Goal: Transaction & Acquisition: Purchase product/service

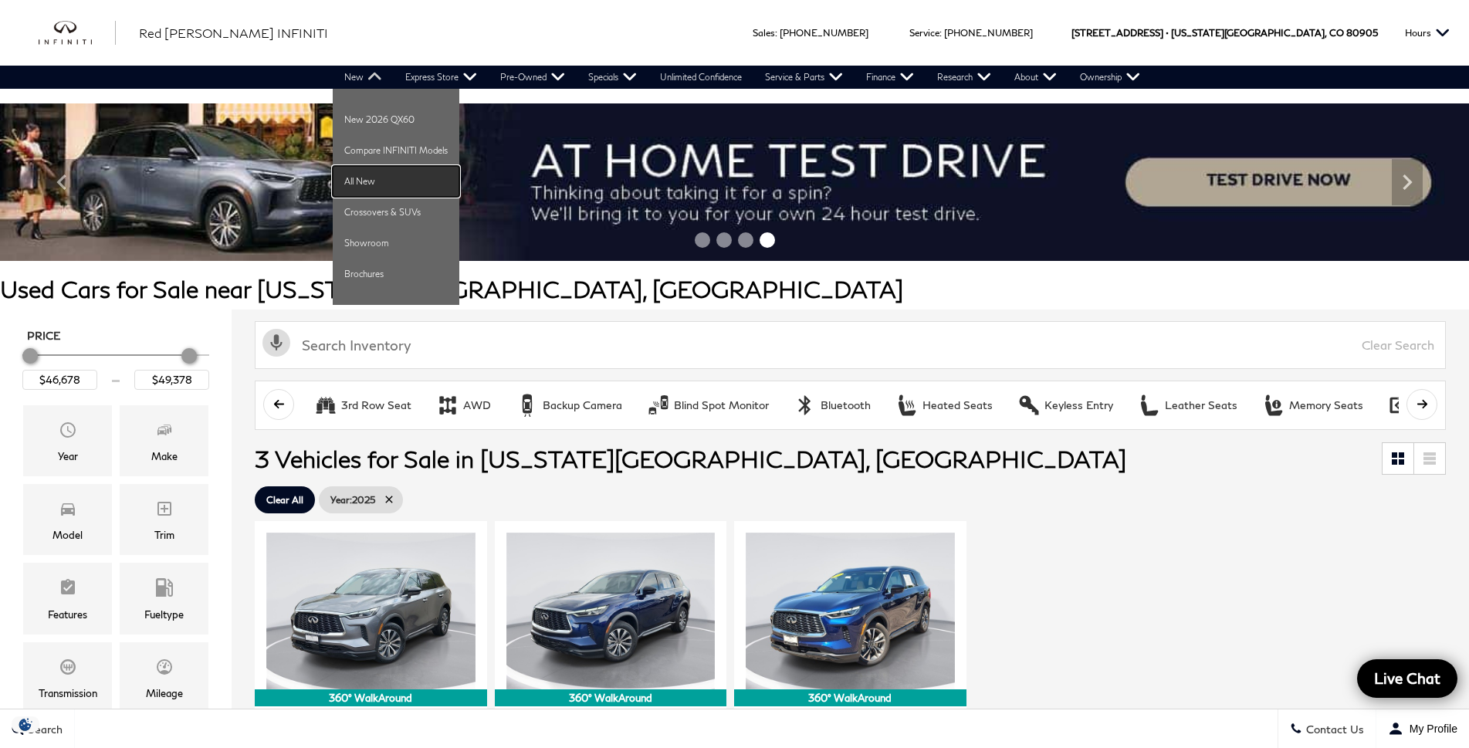
click at [353, 181] on link "All New" at bounding box center [396, 181] width 127 height 31
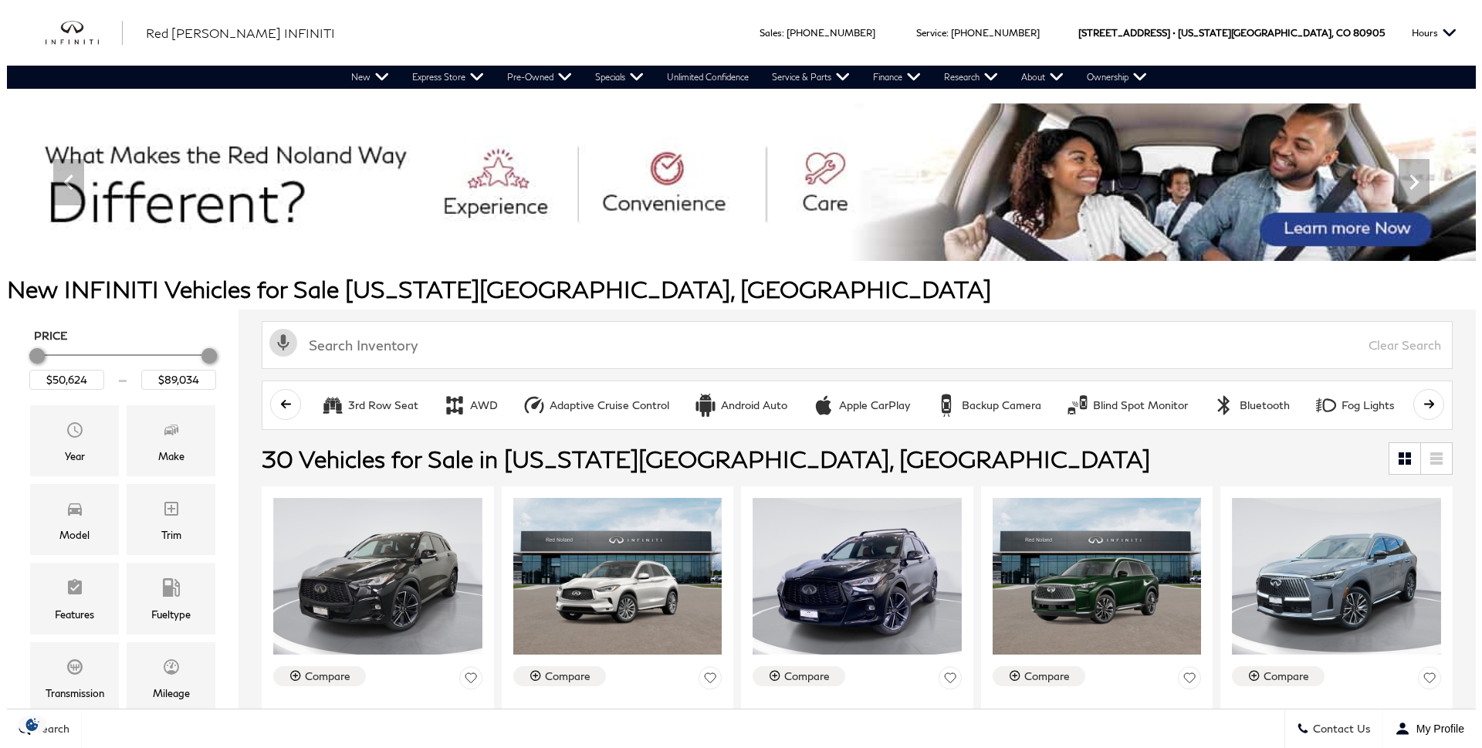
scroll to position [309, 0]
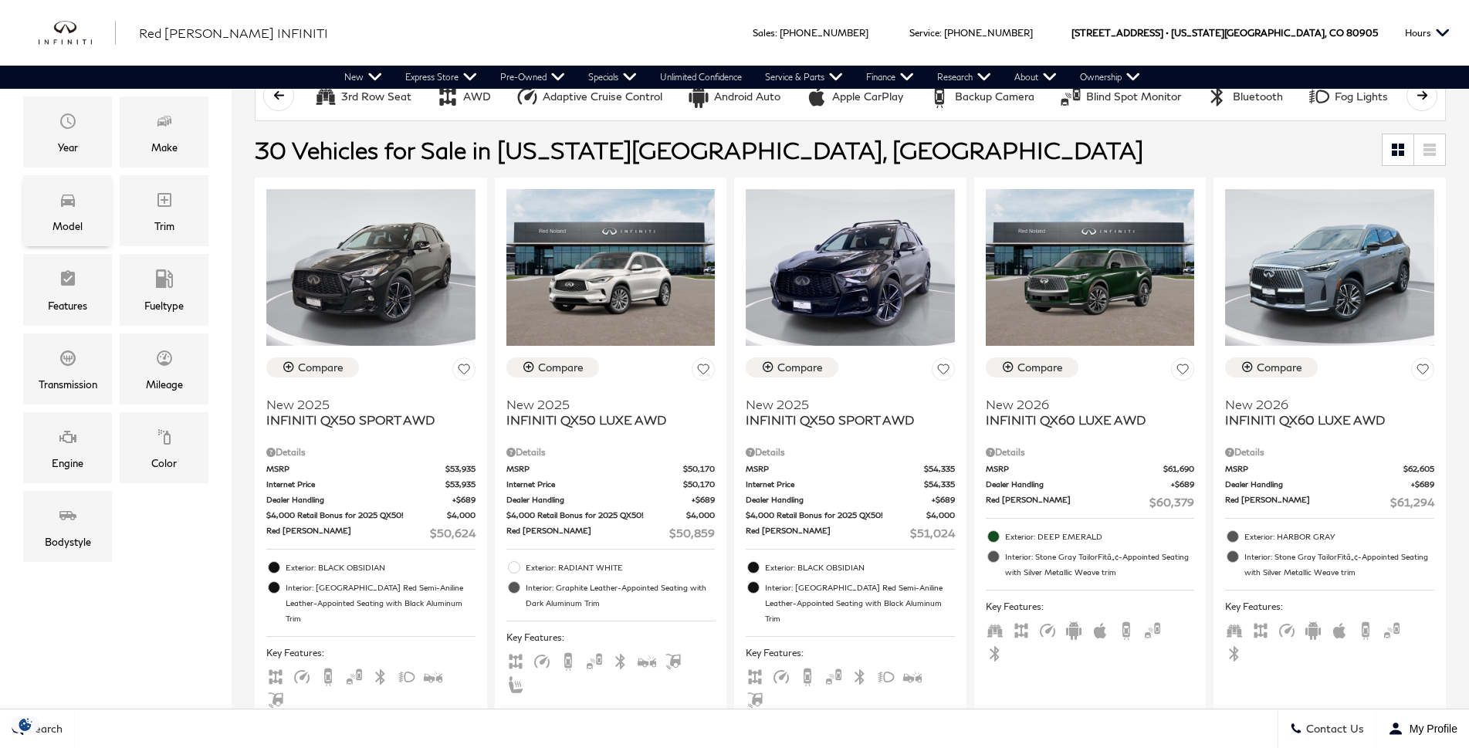
click at [86, 218] on div "Model" at bounding box center [67, 210] width 89 height 71
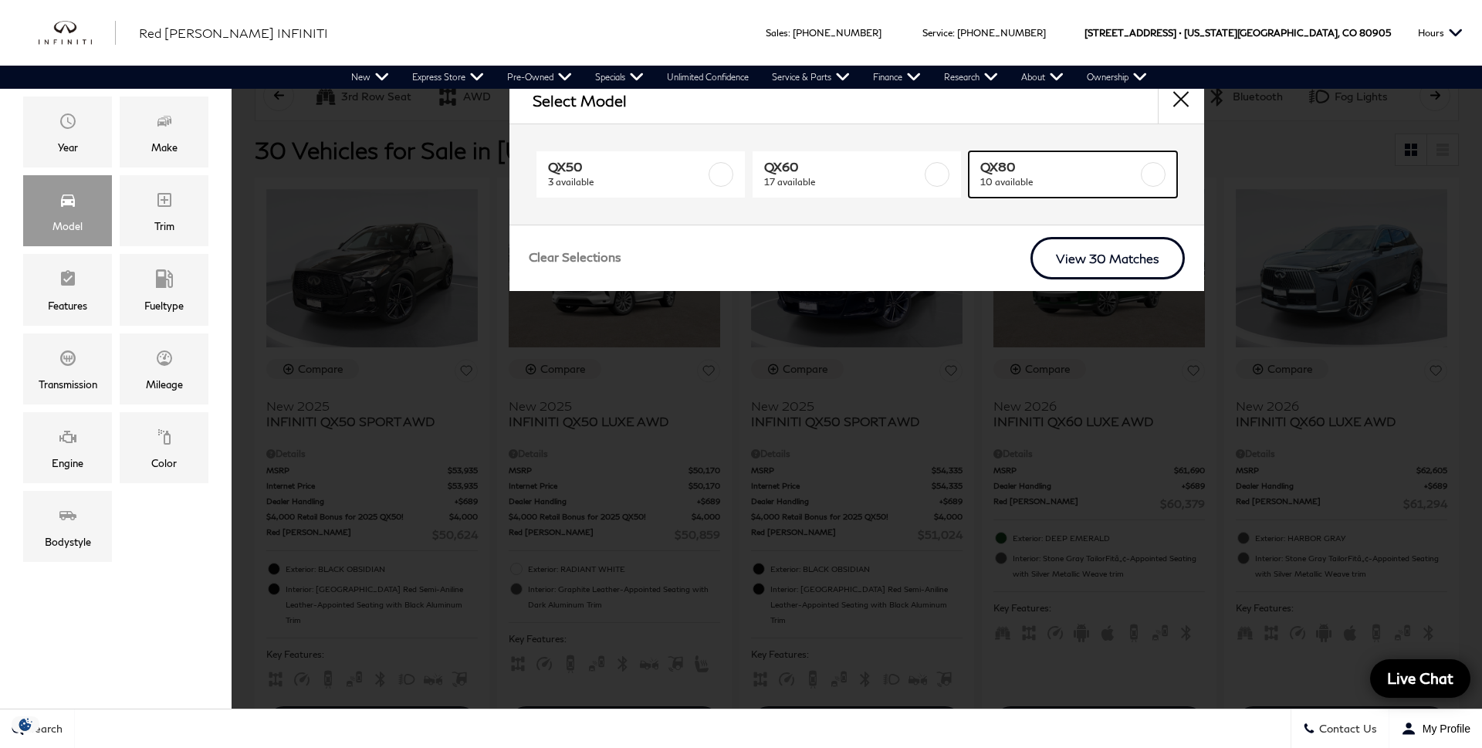
click at [1052, 181] on span "10 available" at bounding box center [1058, 181] width 157 height 15
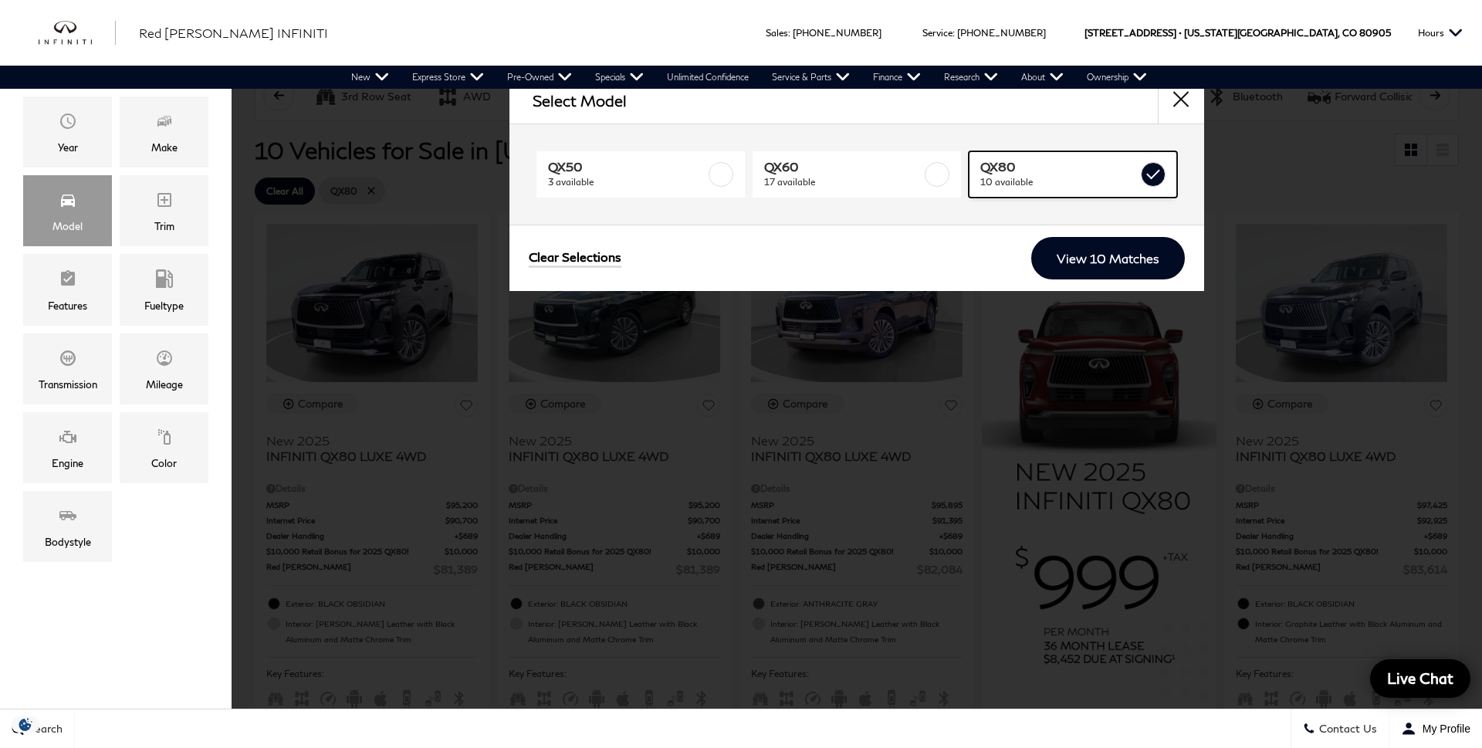
type input "$81,389"
checkbox input "true"
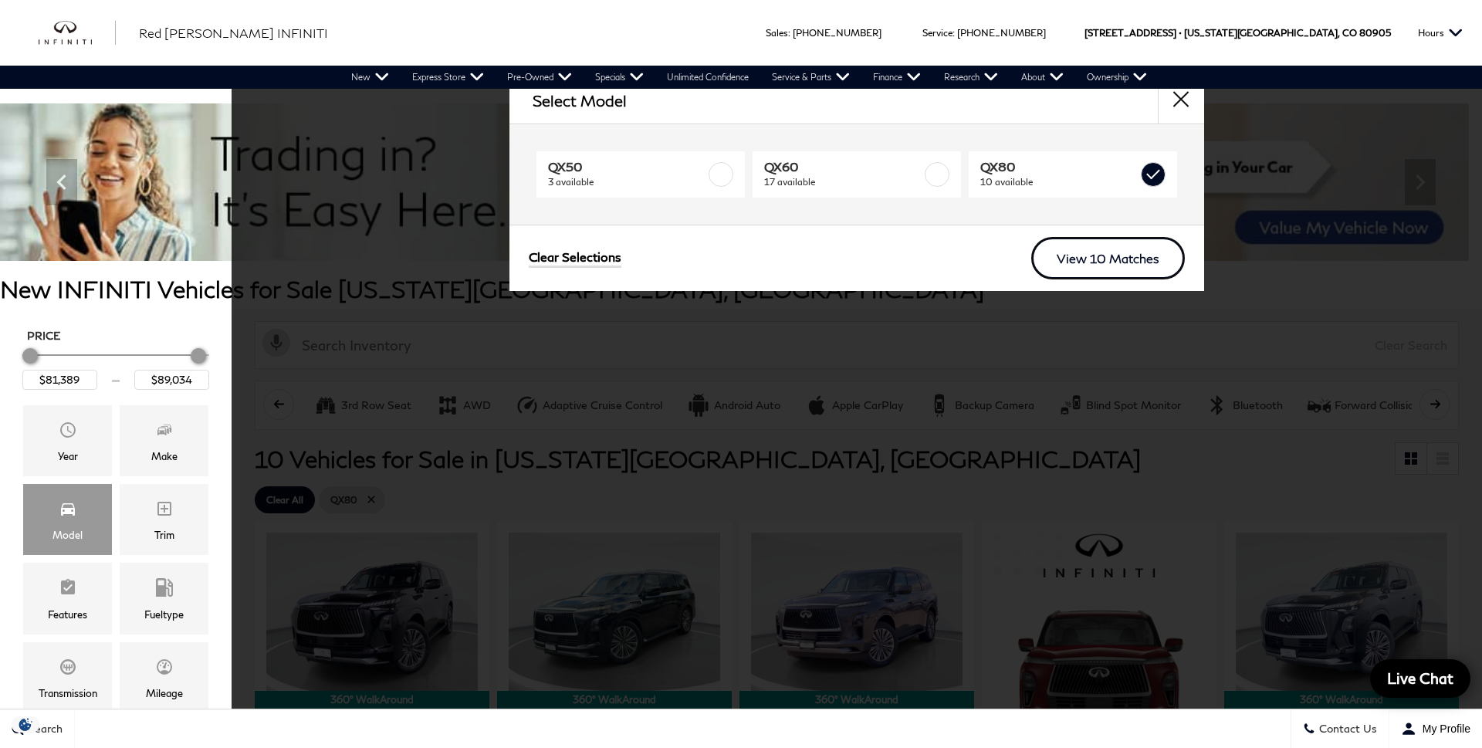
click at [1127, 262] on link "View 10 Matches" at bounding box center [1108, 258] width 154 height 42
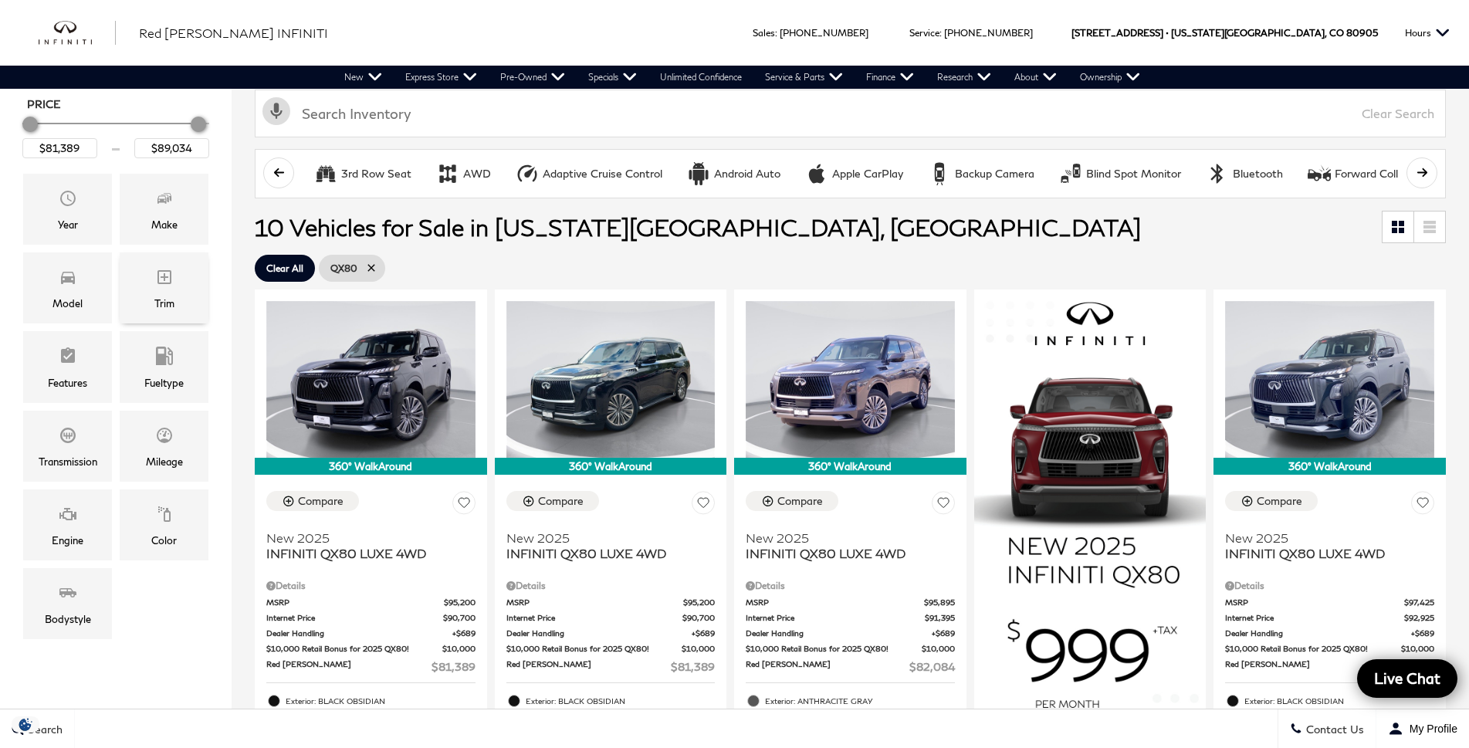
click at [184, 294] on div "Trim" at bounding box center [164, 287] width 89 height 71
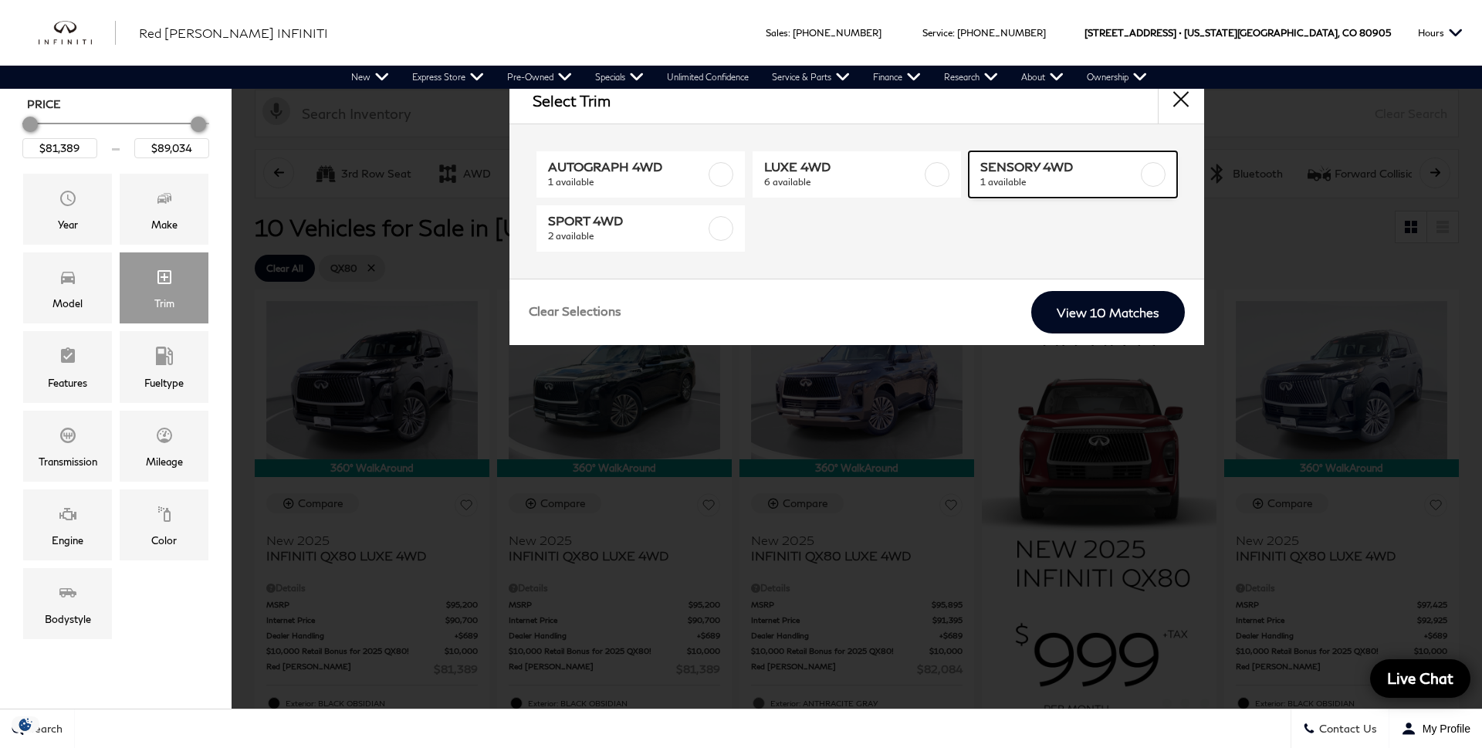
click at [1117, 164] on span "SENSORY 4WD" at bounding box center [1058, 166] width 157 height 15
type input "$89,034"
checkbox input "true"
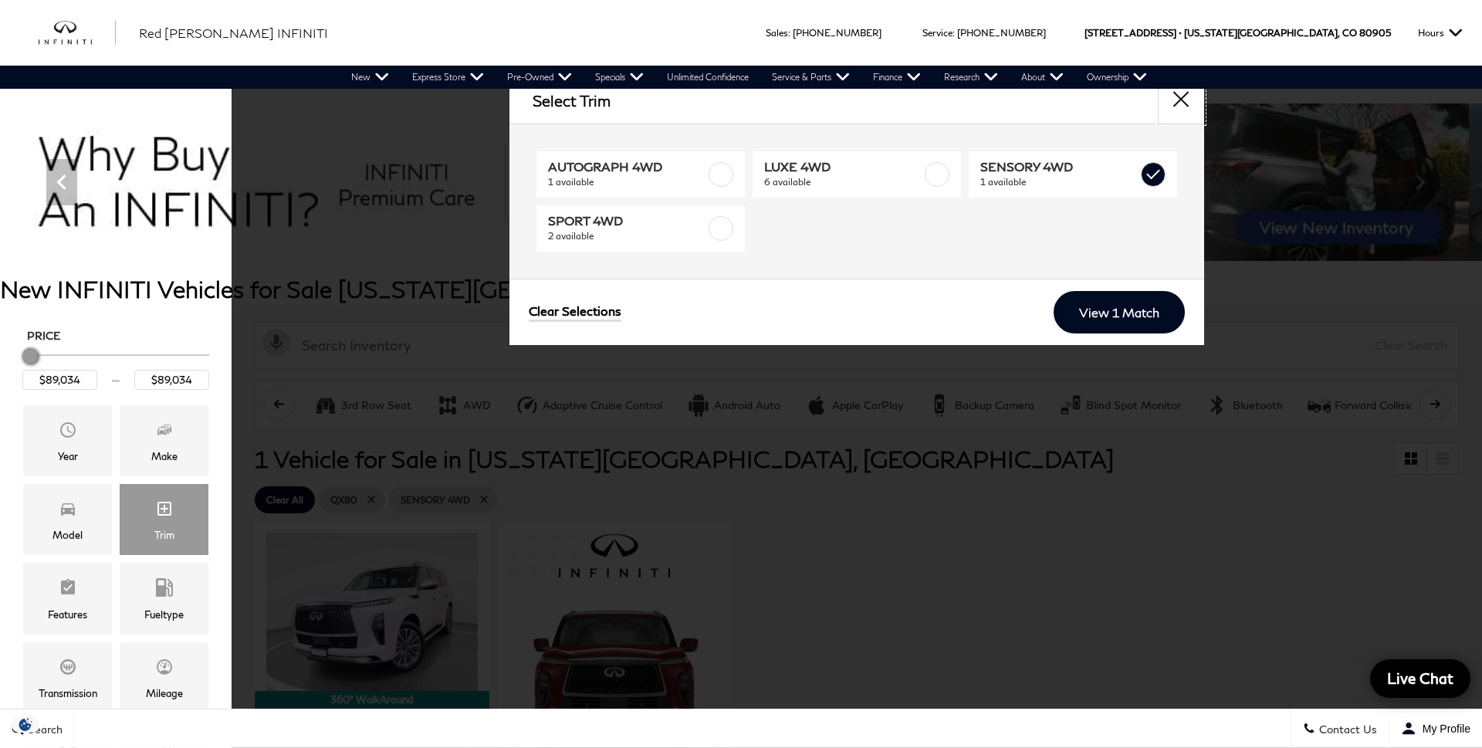
click at [1190, 104] on button "close" at bounding box center [1181, 100] width 46 height 46
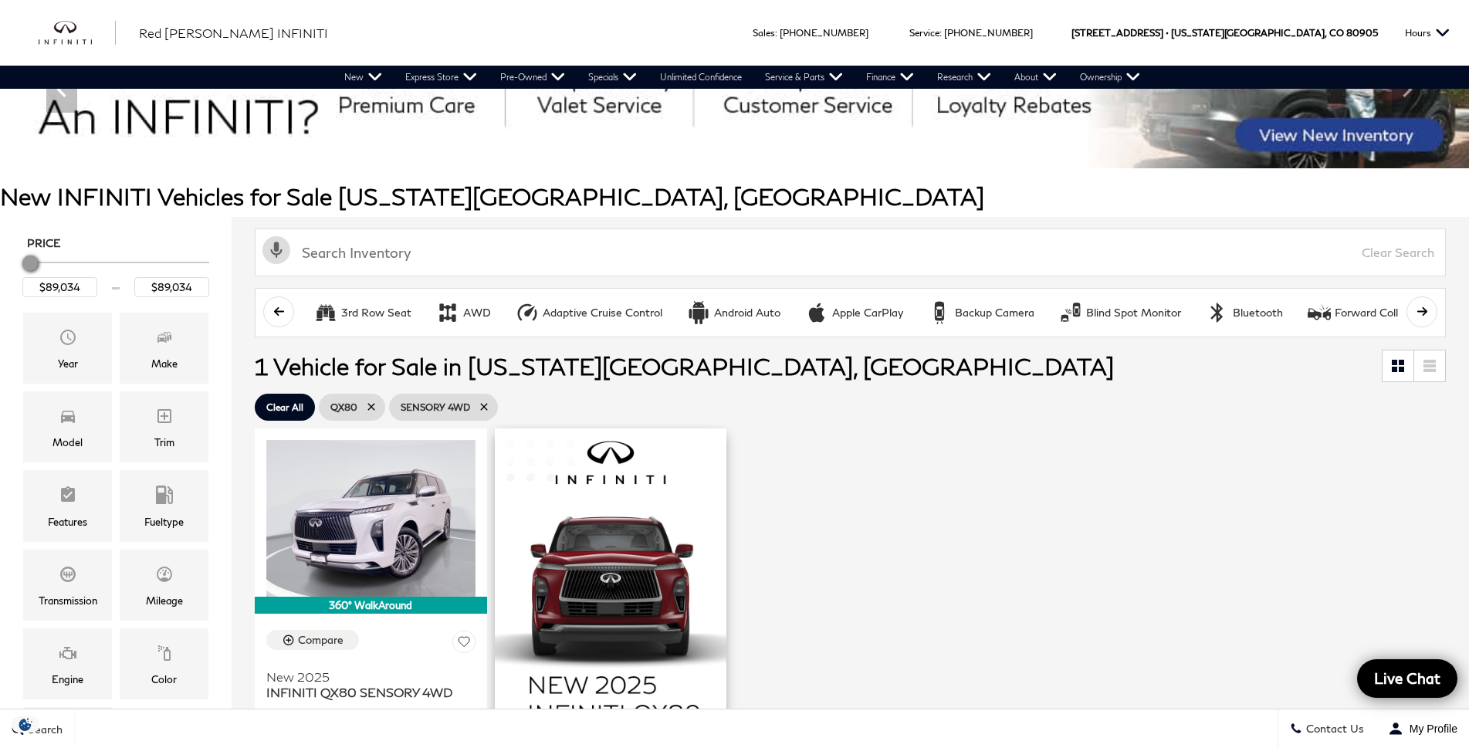
scroll to position [386, 0]
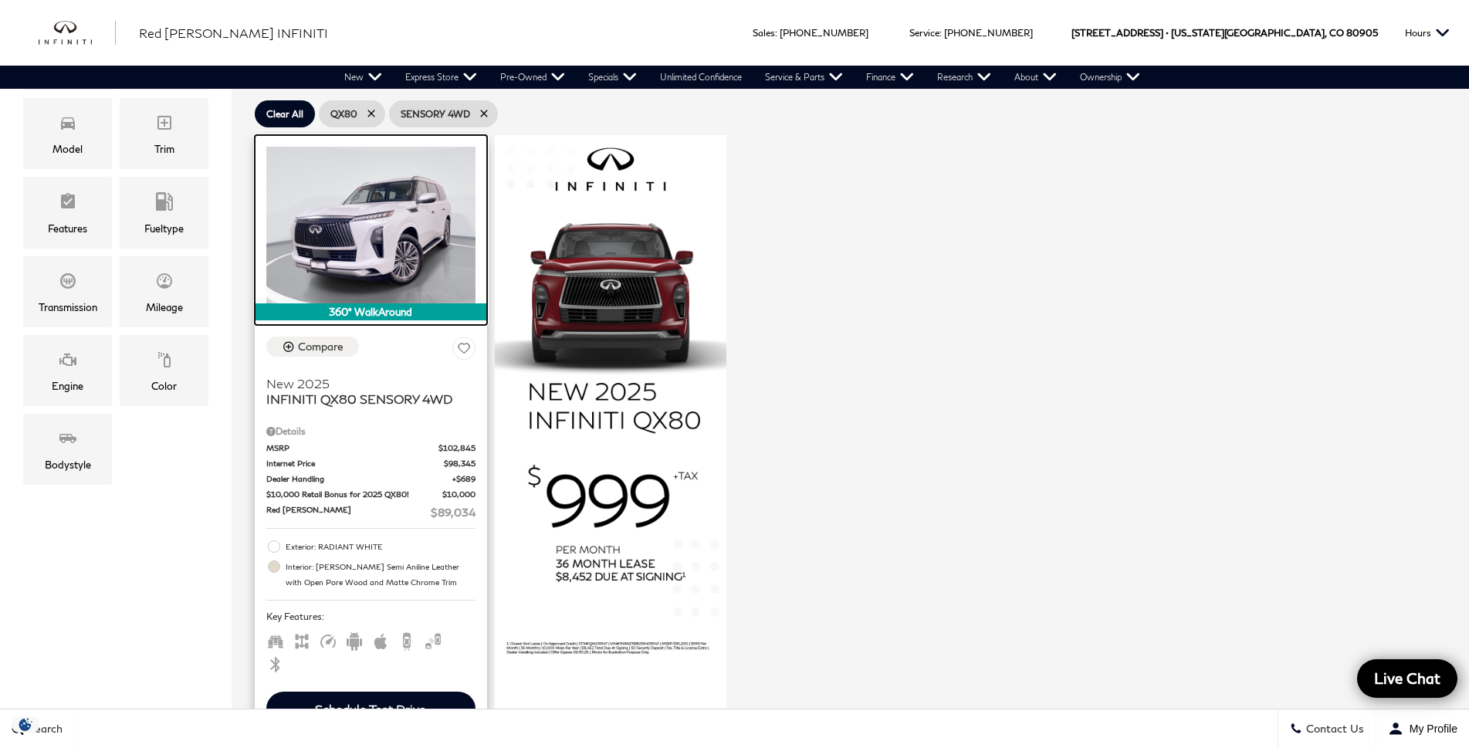
click at [442, 242] on img at bounding box center [370, 225] width 209 height 157
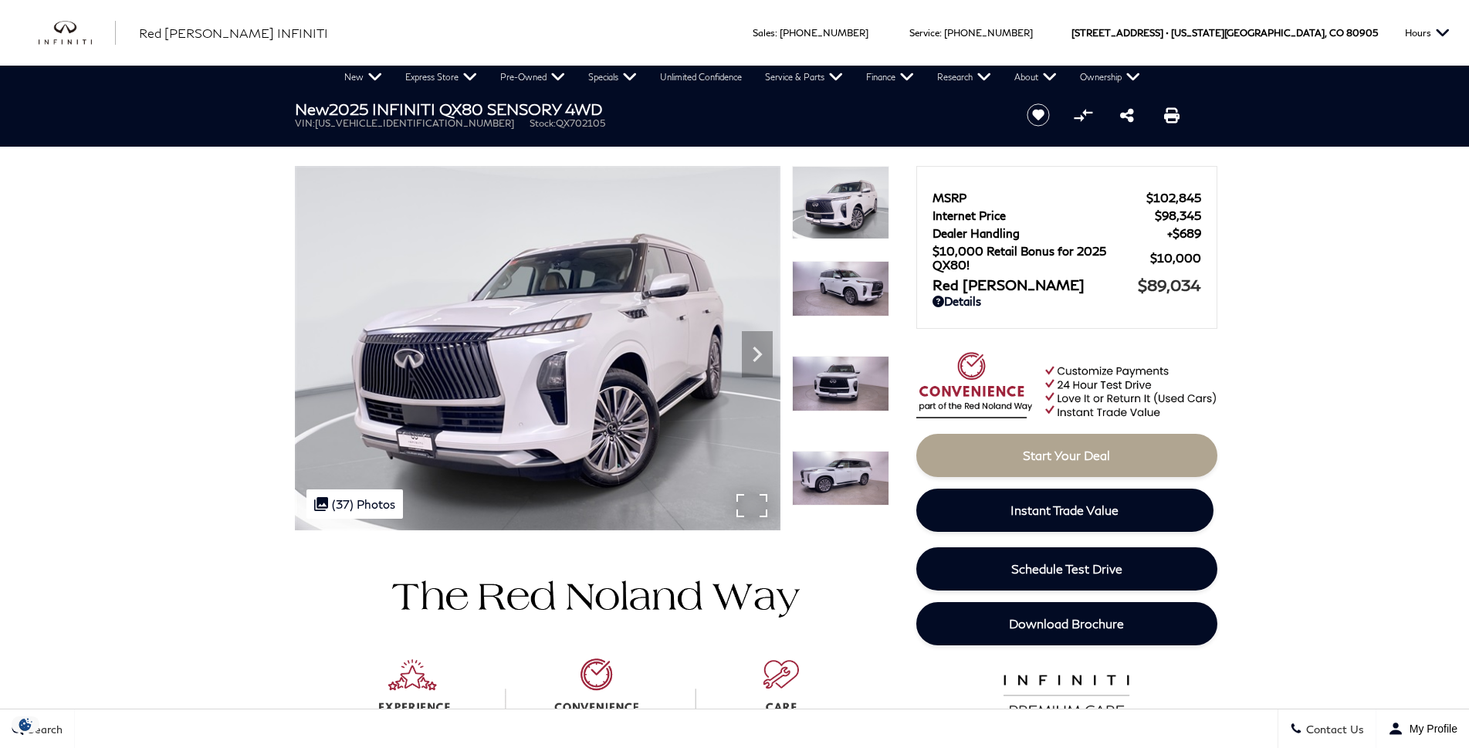
click at [374, 504] on div ".cls-1, .cls-3 { fill: #c50033; } .cls-1 { clip-rule: evenodd; } .cls-2 { clip-…" at bounding box center [354, 503] width 96 height 29
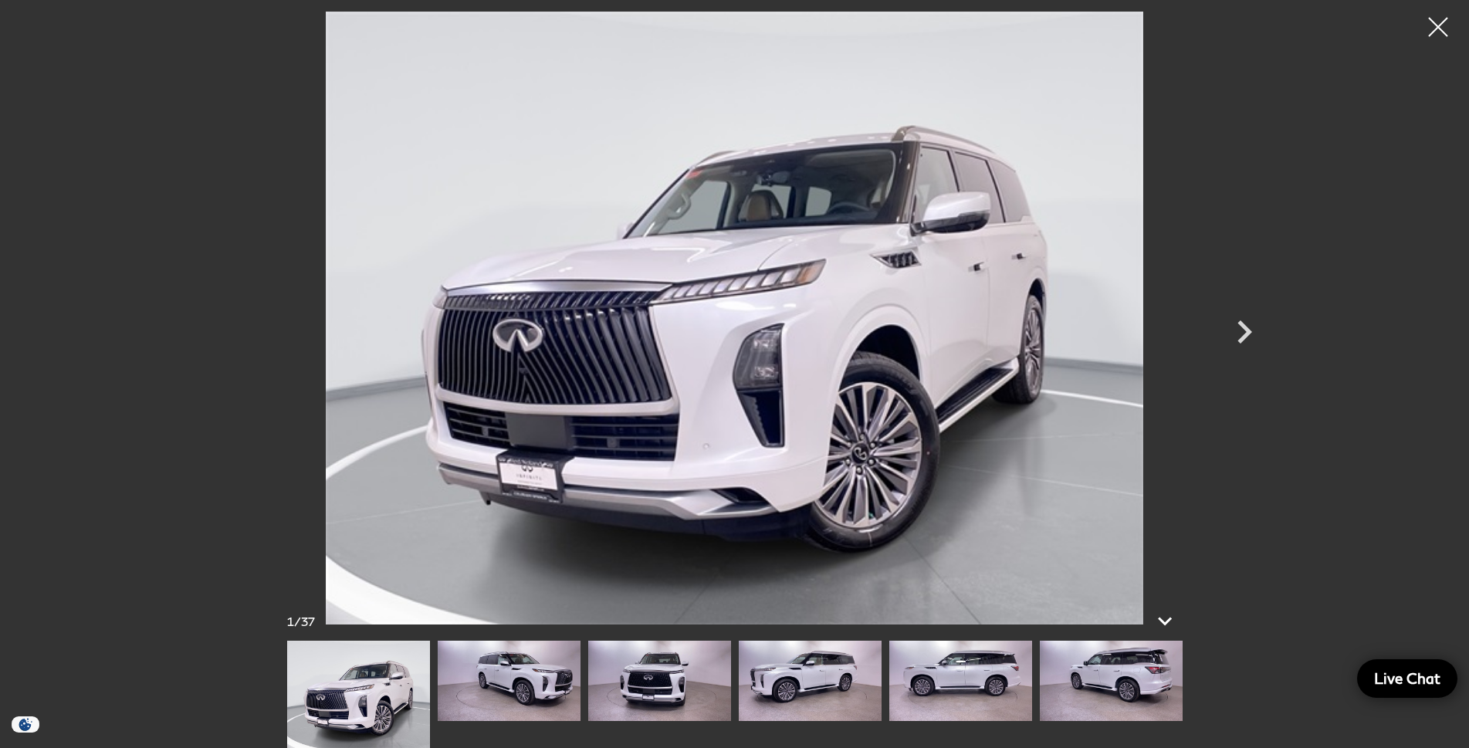
click at [1116, 672] on img at bounding box center [1111, 681] width 143 height 80
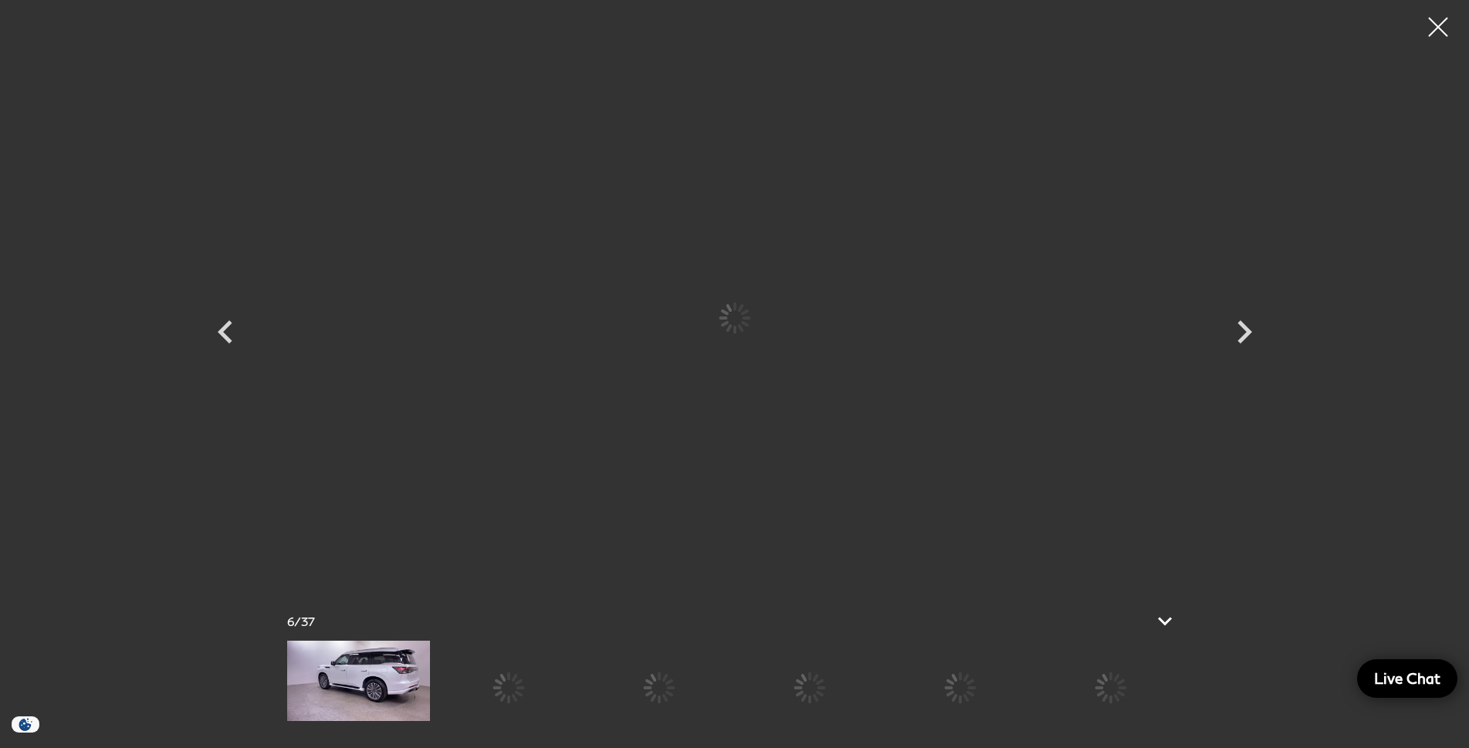
scroll to position [386, 0]
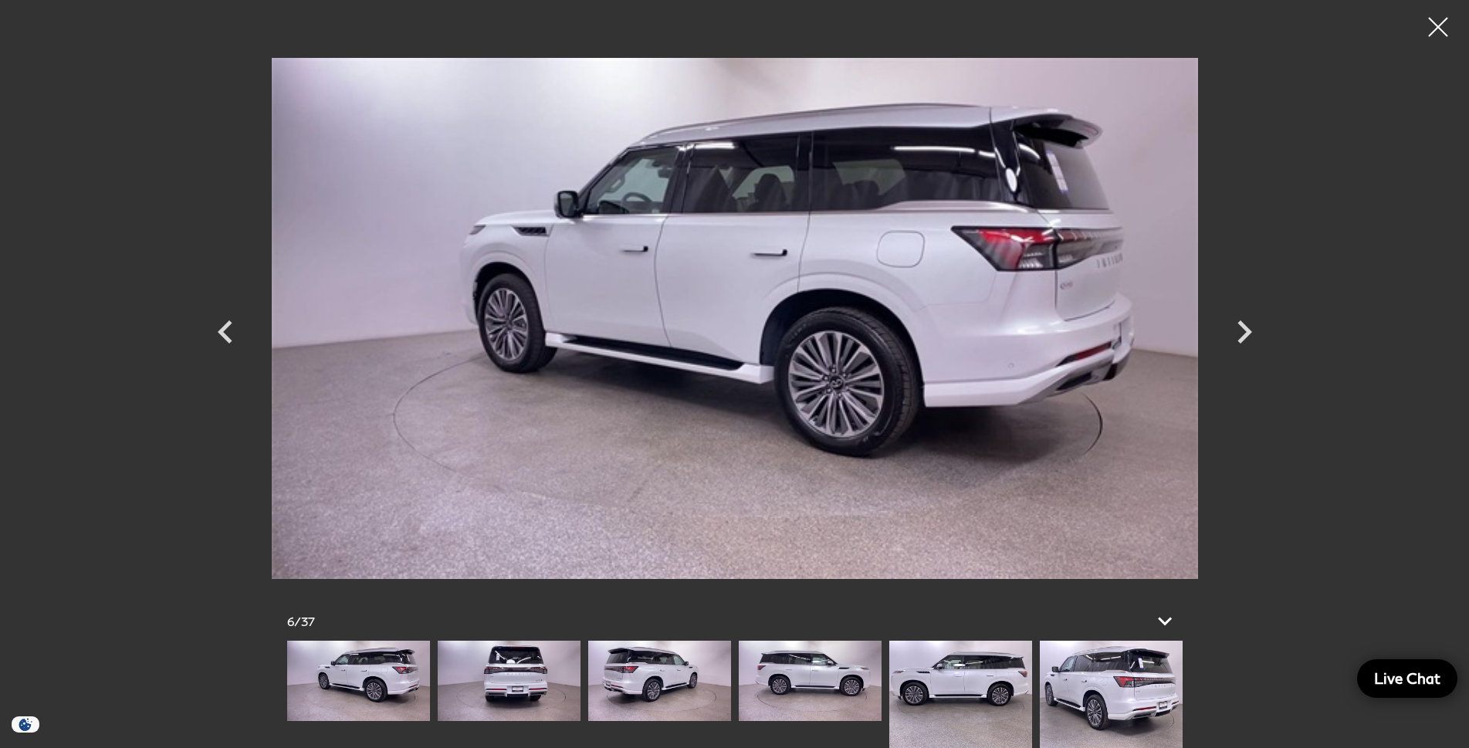
click at [1116, 672] on img at bounding box center [1111, 694] width 143 height 107
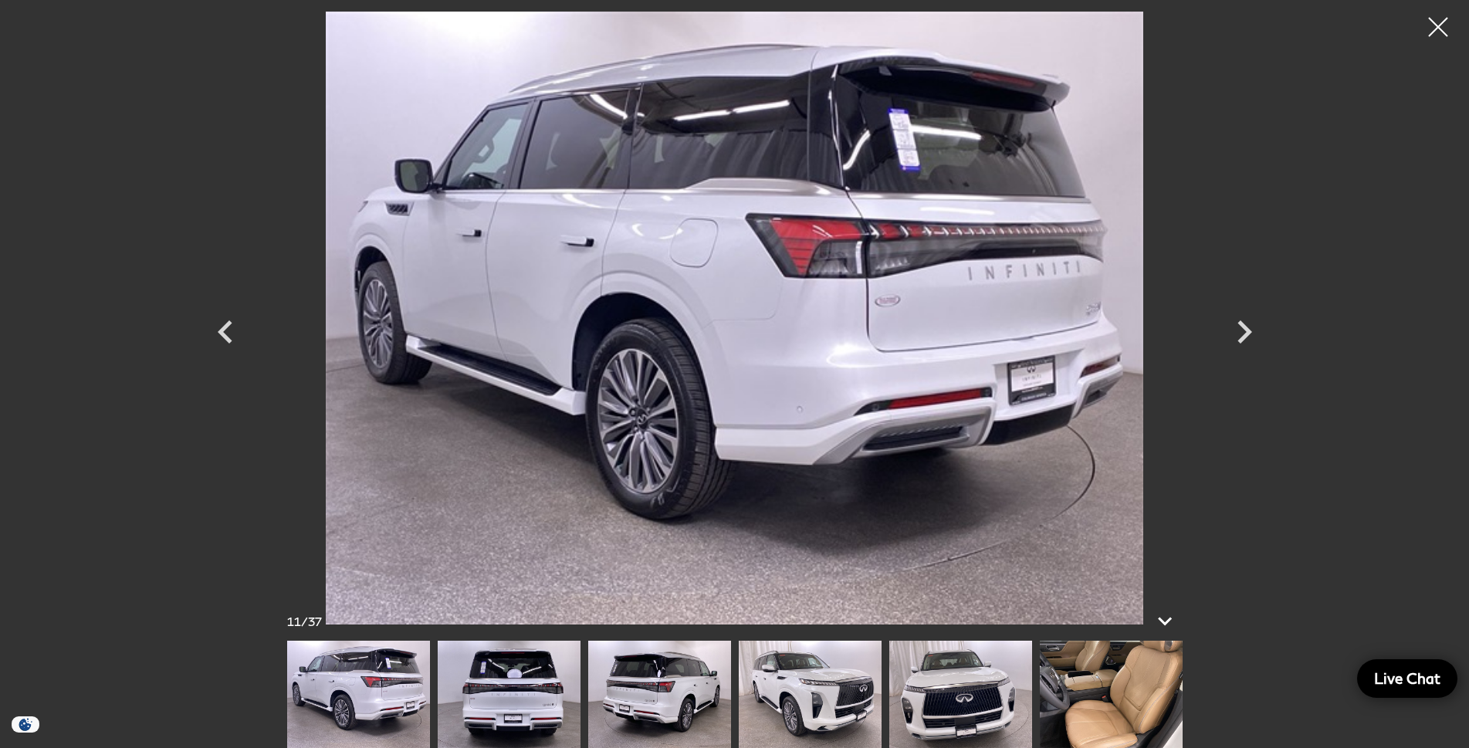
click at [1116, 672] on img at bounding box center [1111, 694] width 143 height 107
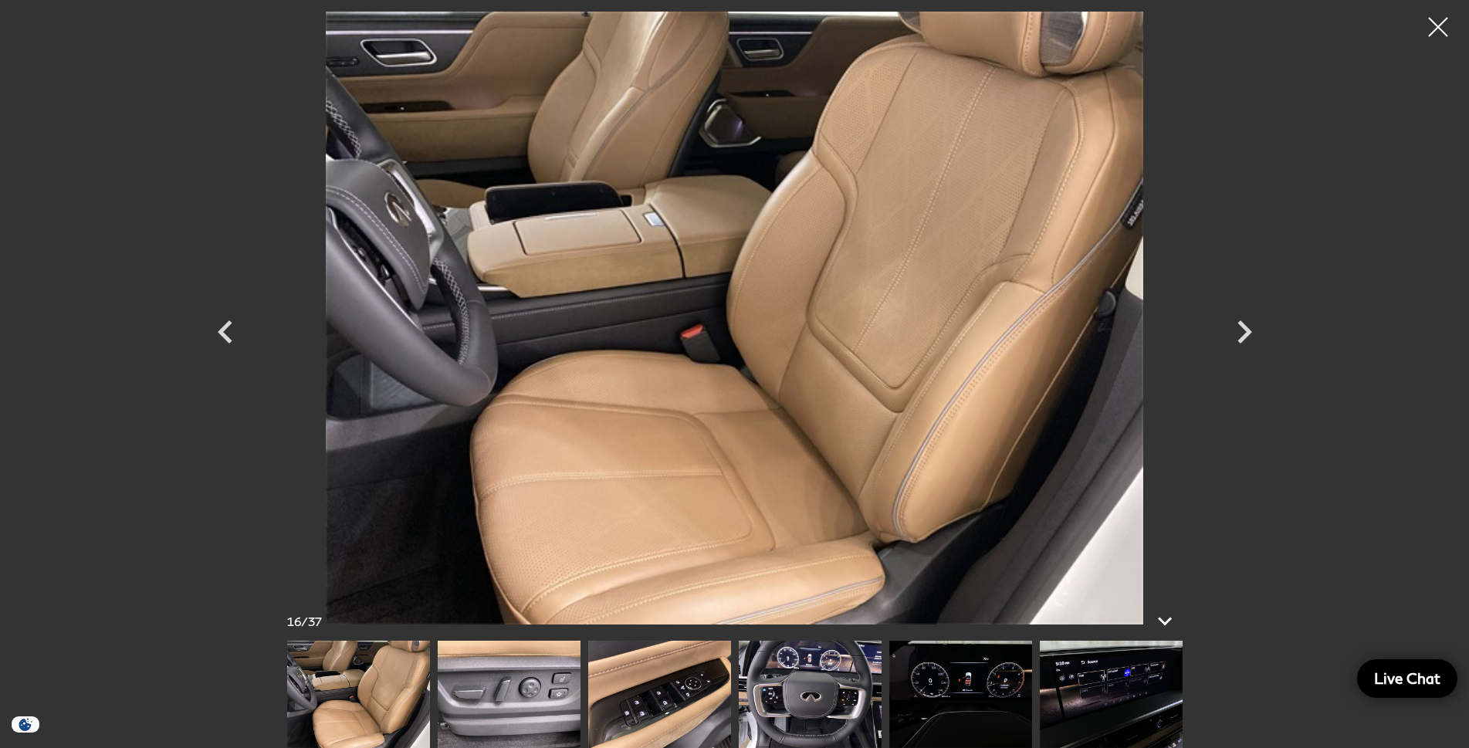
click at [1141, 706] on img at bounding box center [1111, 694] width 143 height 107
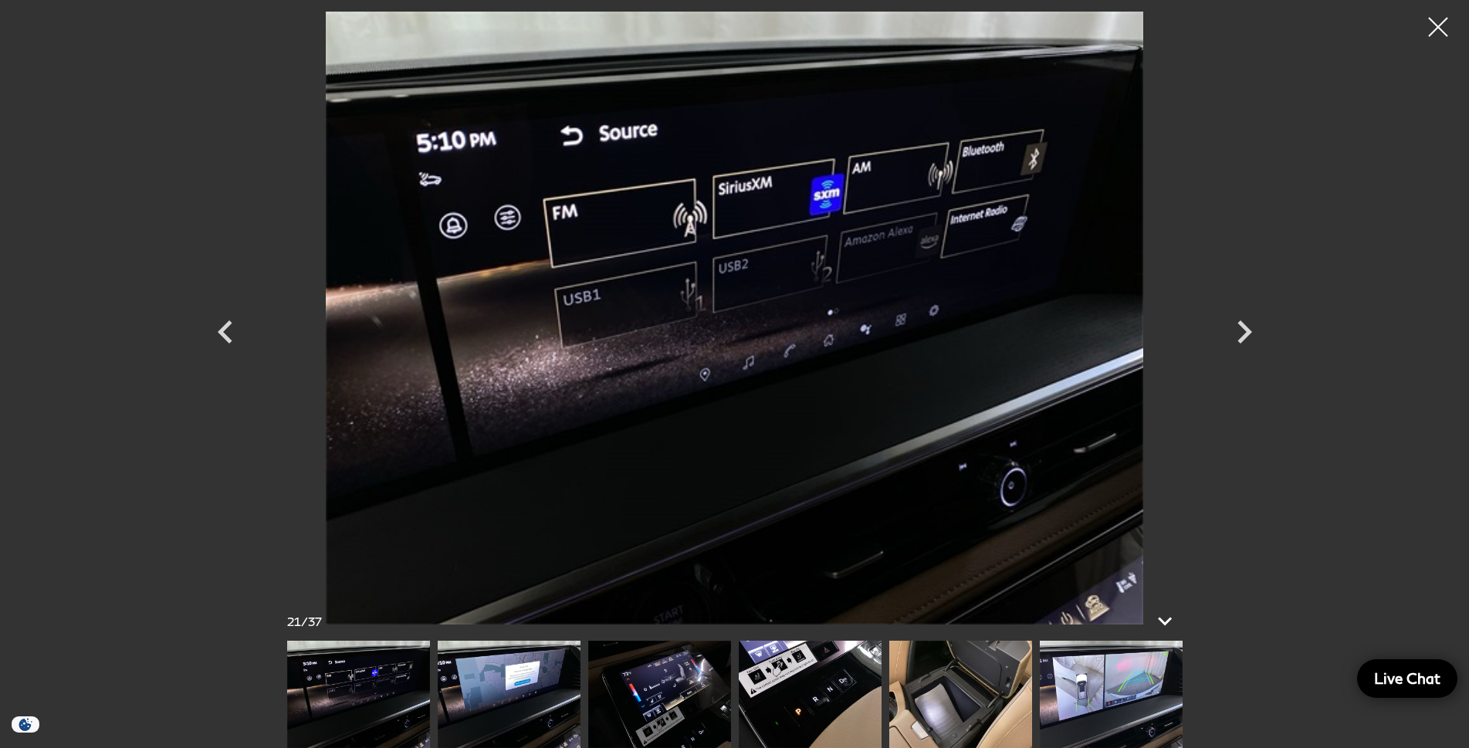
click at [1136, 704] on img at bounding box center [1111, 694] width 143 height 107
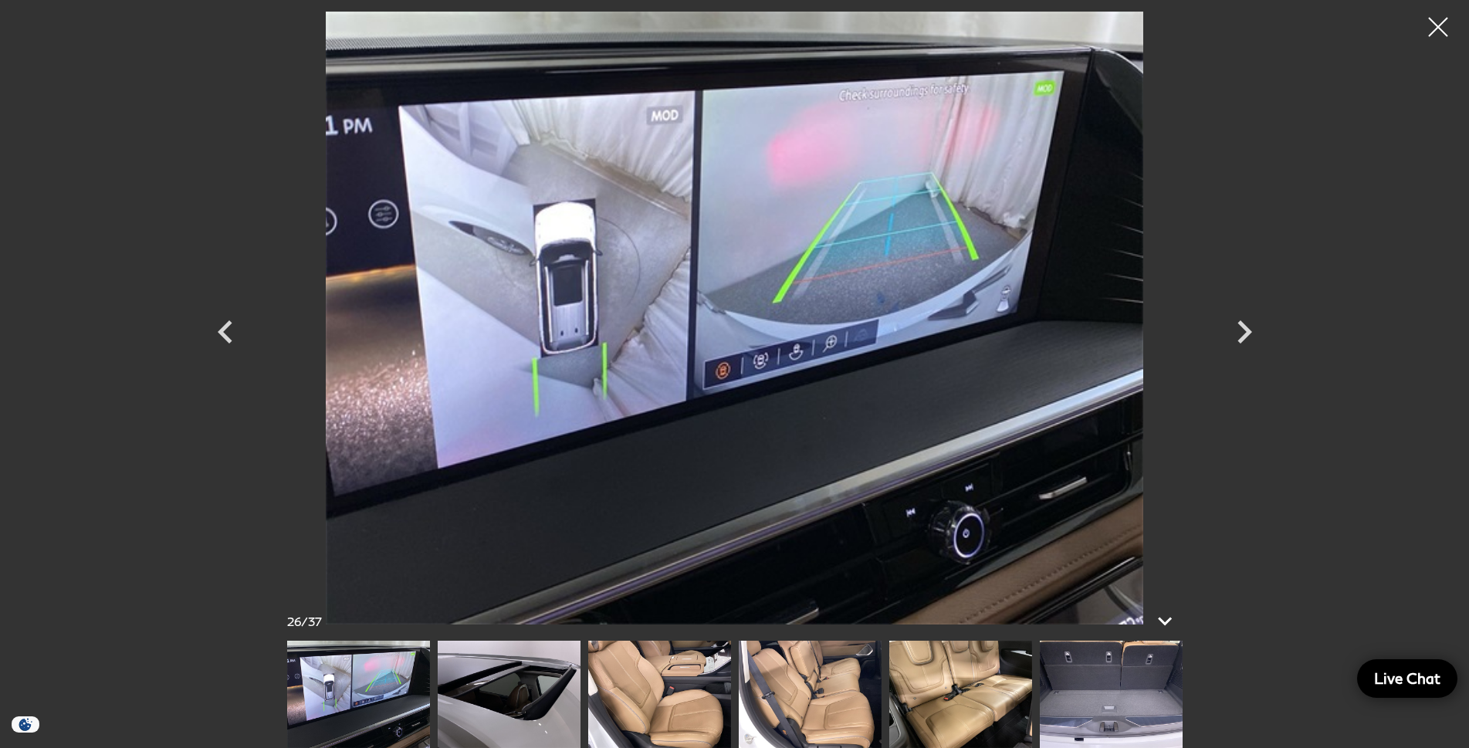
click at [809, 682] on img at bounding box center [810, 694] width 143 height 107
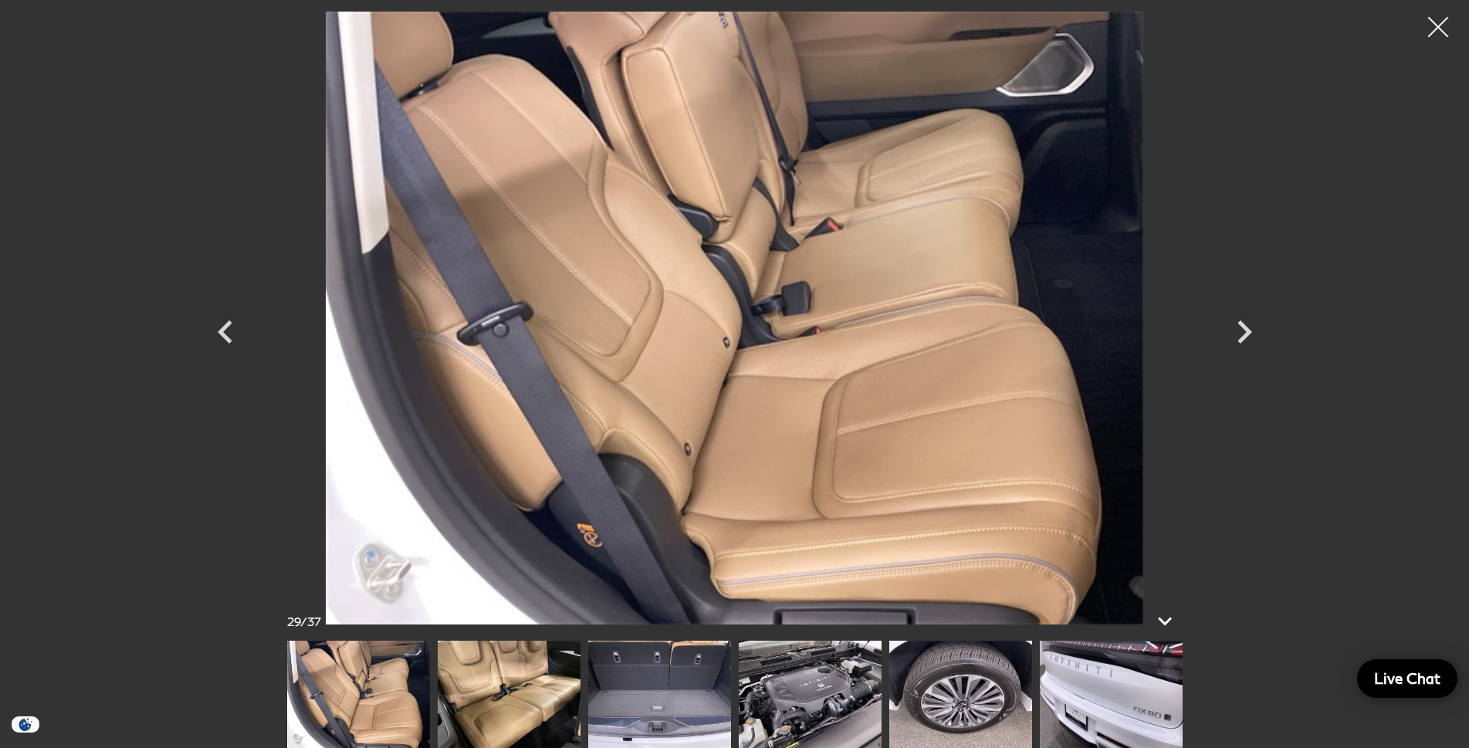
click at [1443, 33] on div at bounding box center [1438, 27] width 41 height 41
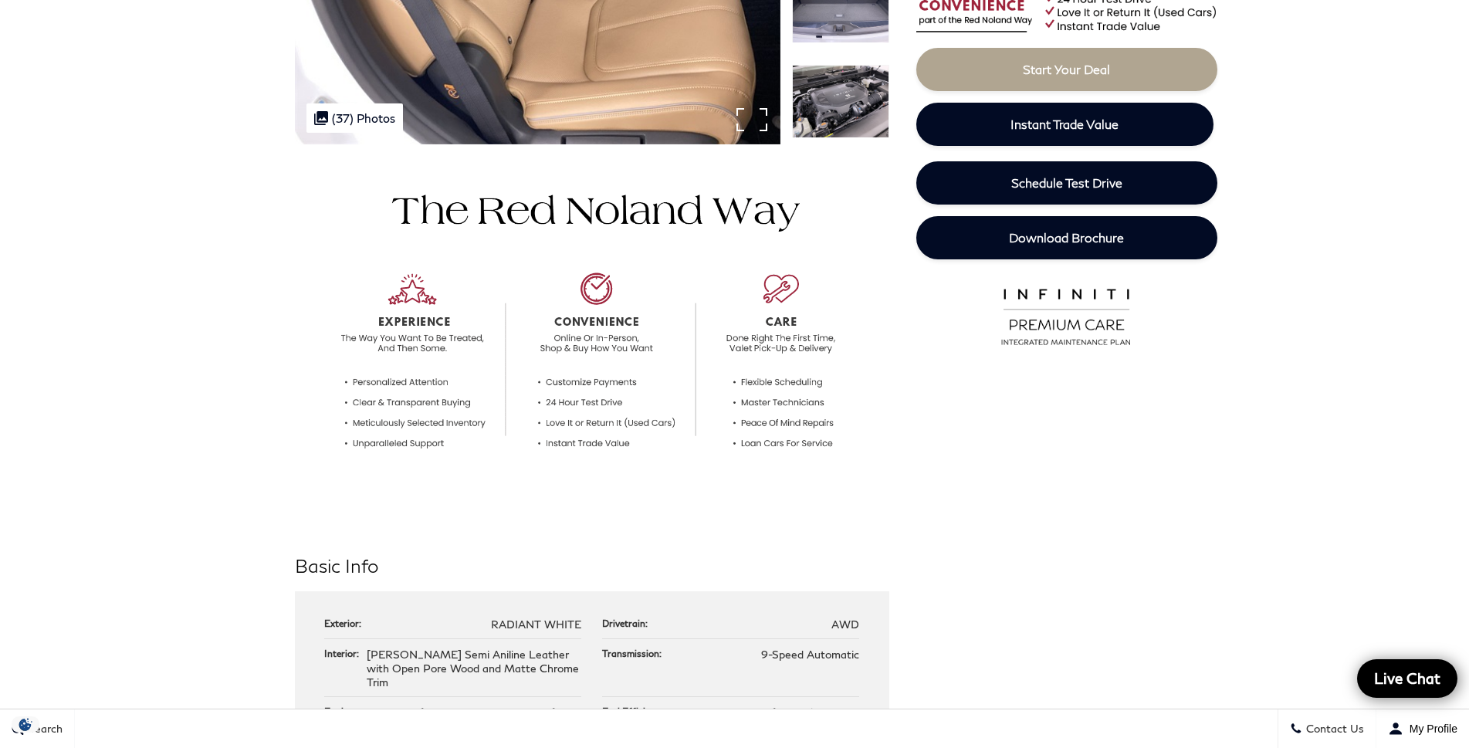
scroll to position [0, 0]
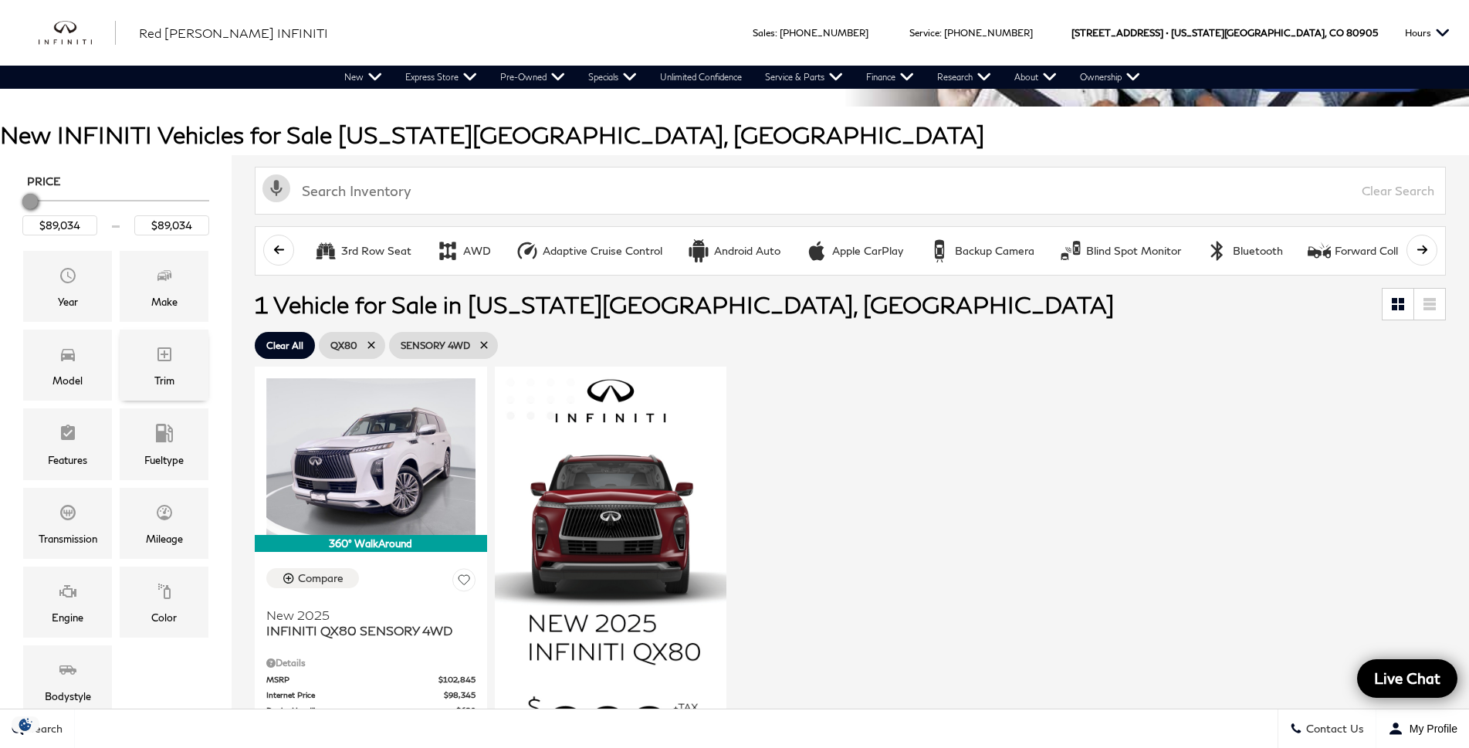
click at [164, 352] on icon "Trim" at bounding box center [164, 354] width 14 height 14
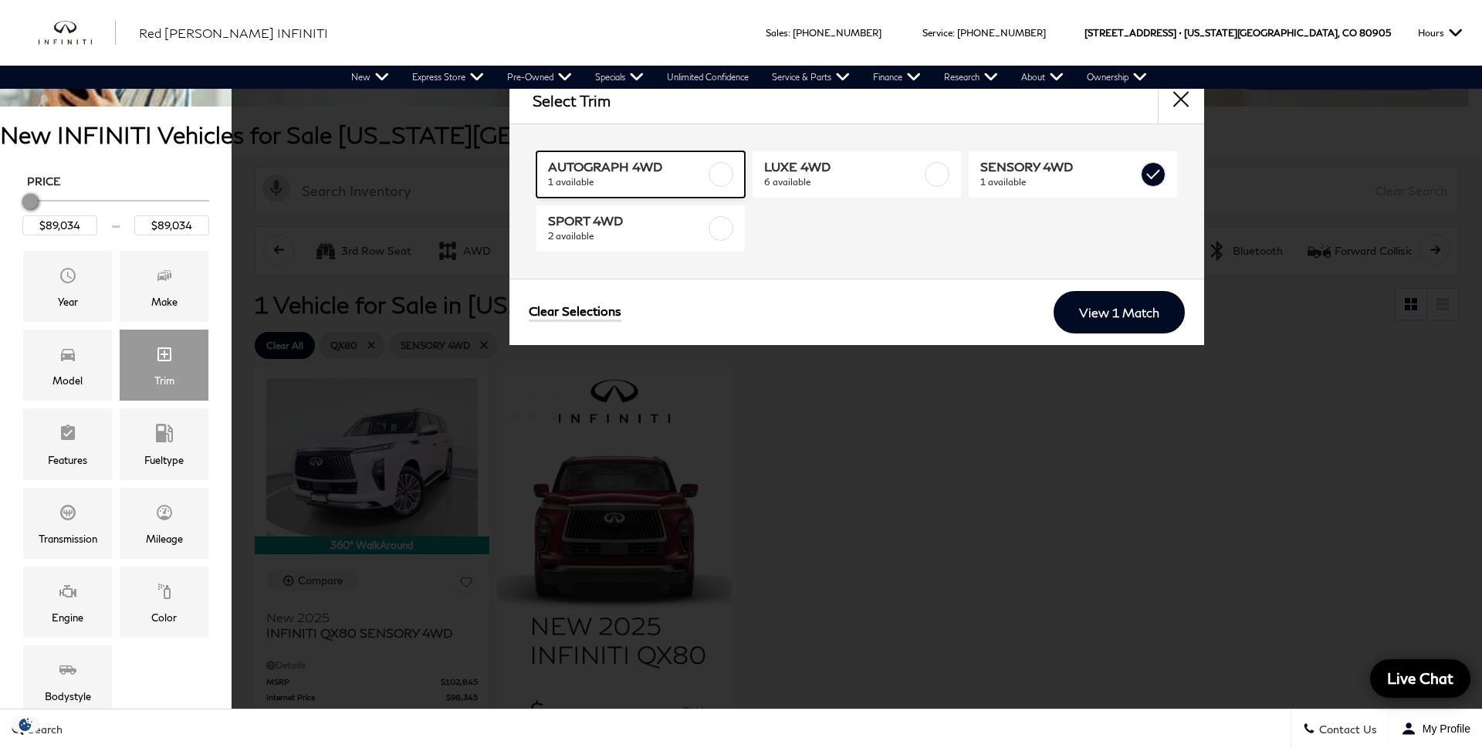
click at [712, 173] on label at bounding box center [721, 174] width 25 height 25
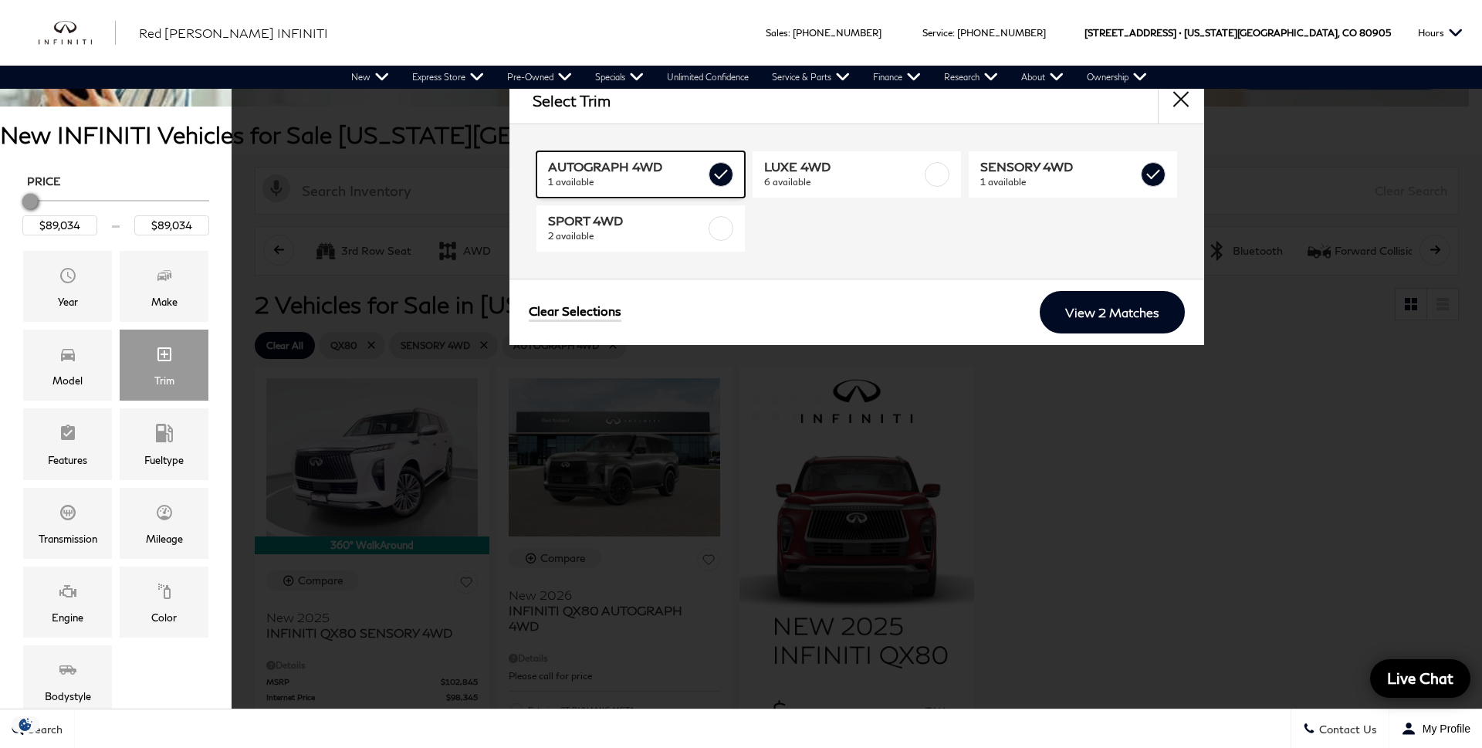
checkbox input "true"
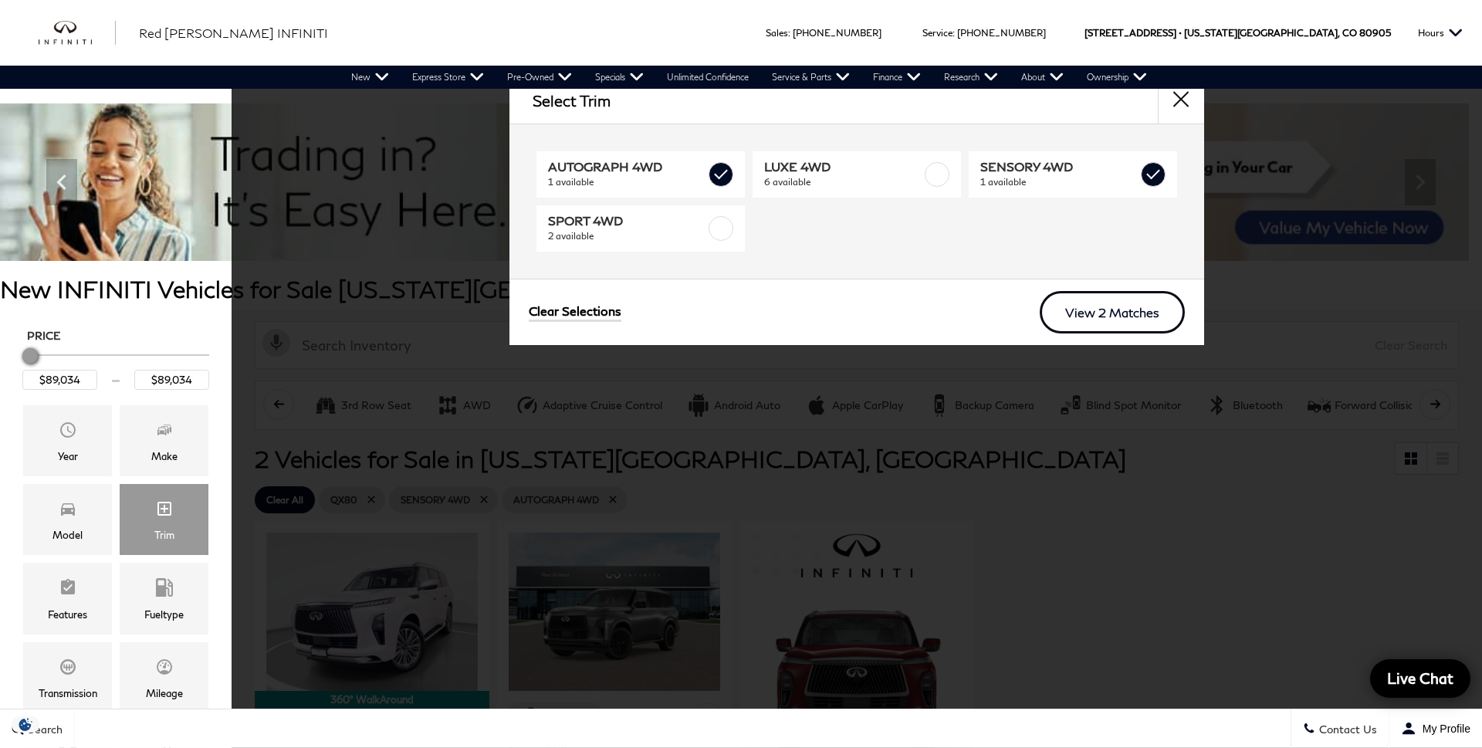
click at [1109, 320] on link "View 2 Matches" at bounding box center [1112, 312] width 145 height 42
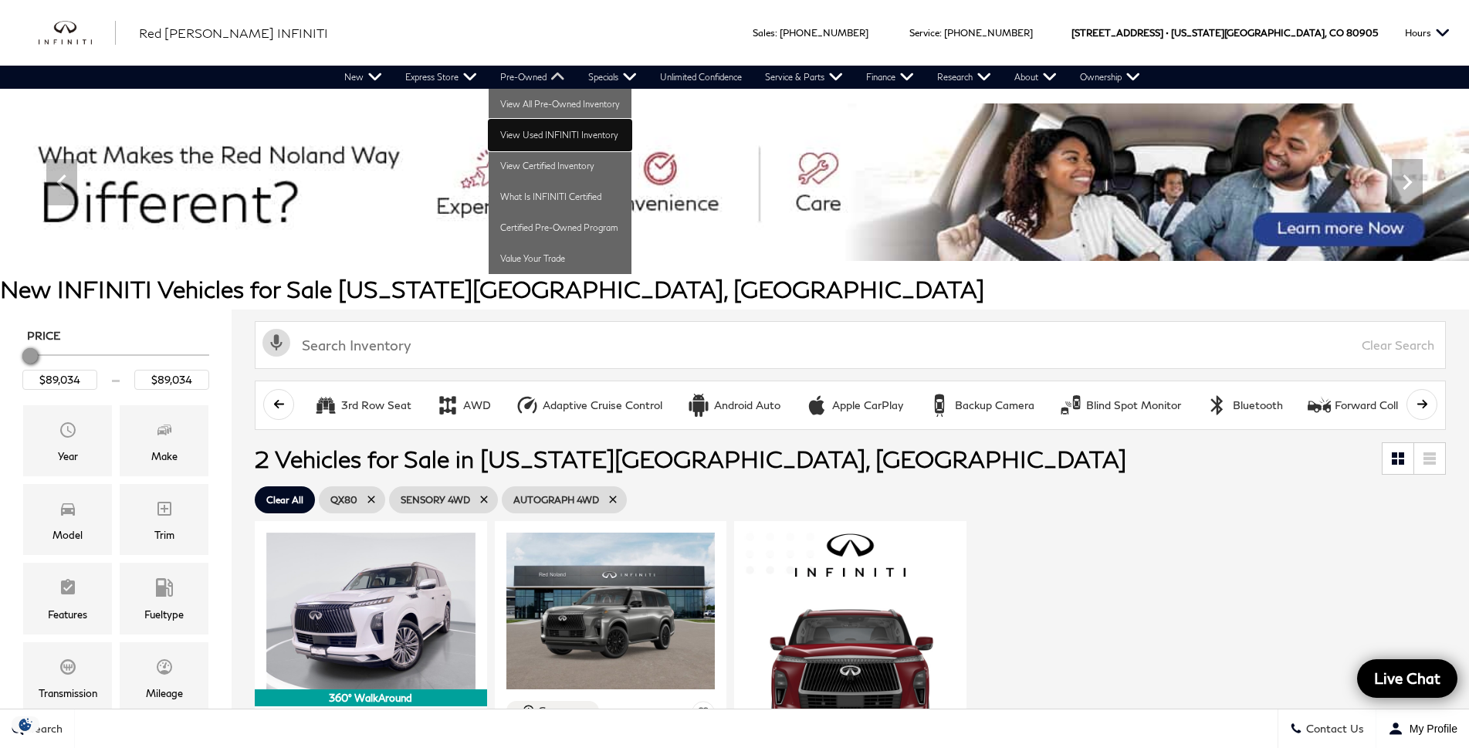
click at [539, 127] on link "View Used INFINITI Inventory" at bounding box center [560, 135] width 143 height 31
